Goal: Find specific page/section: Find specific page/section

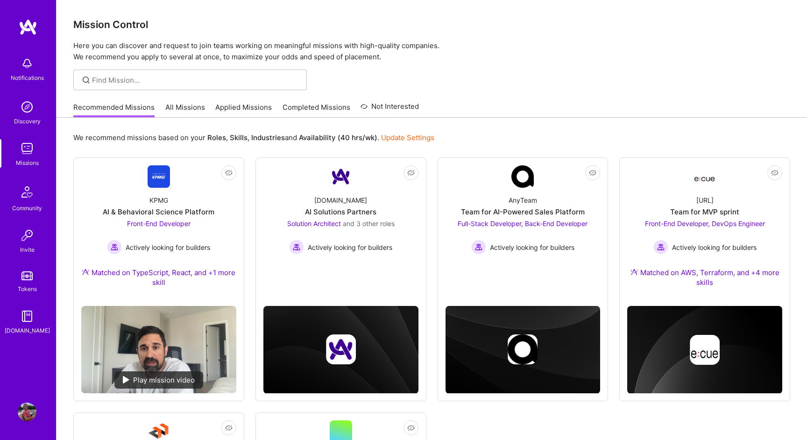
click at [31, 107] on img at bounding box center [27, 107] width 19 height 19
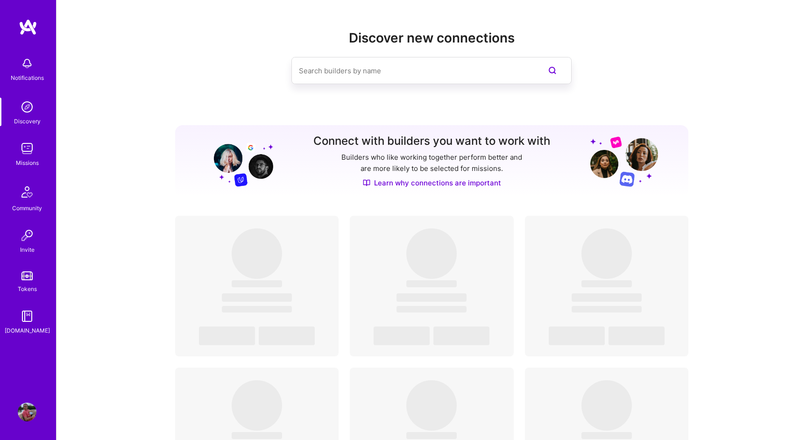
click at [20, 147] on img at bounding box center [27, 148] width 19 height 19
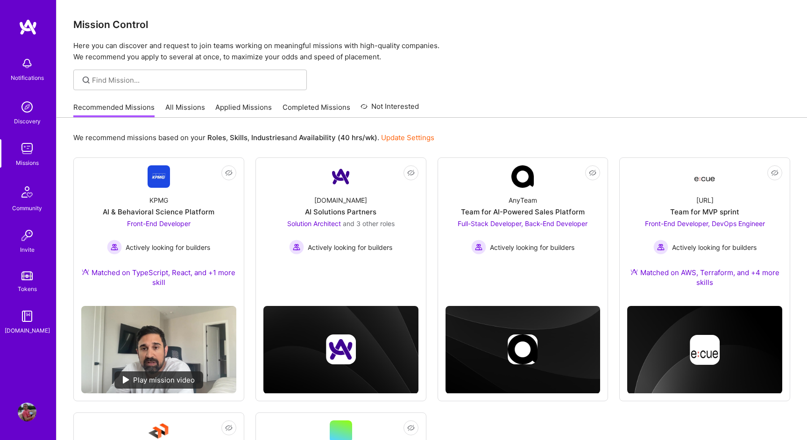
click at [243, 114] on link "Applied Missions" at bounding box center [243, 109] width 56 height 15
